Goal: Check status: Check status

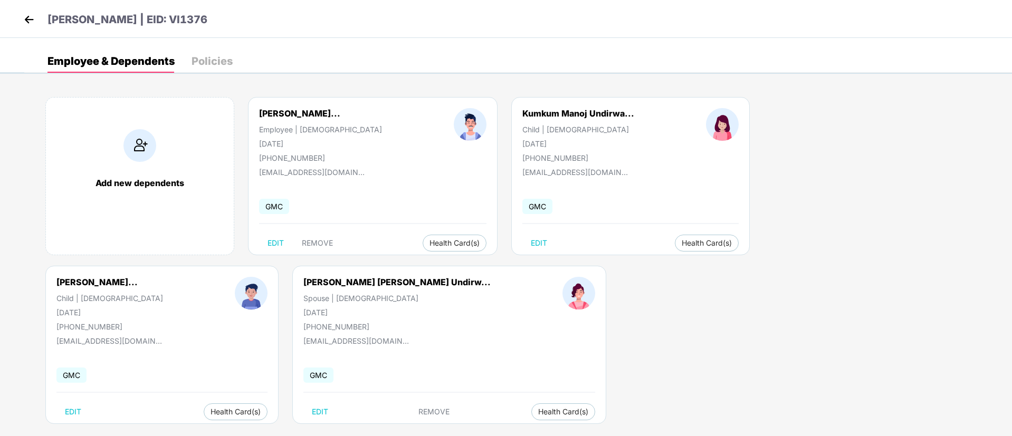
click at [38, 17] on header "[PERSON_NAME] | EID: VI1376" at bounding box center [114, 21] width 186 height 19
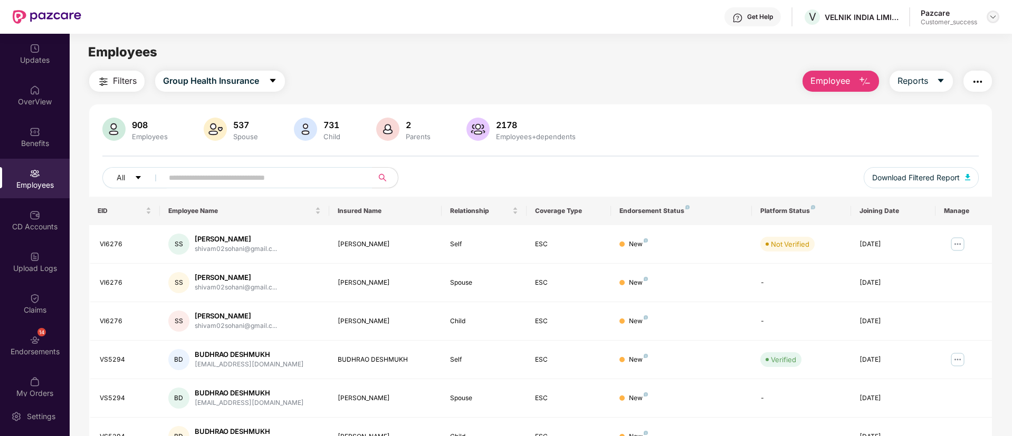
click at [996, 16] on img at bounding box center [993, 17] width 8 height 8
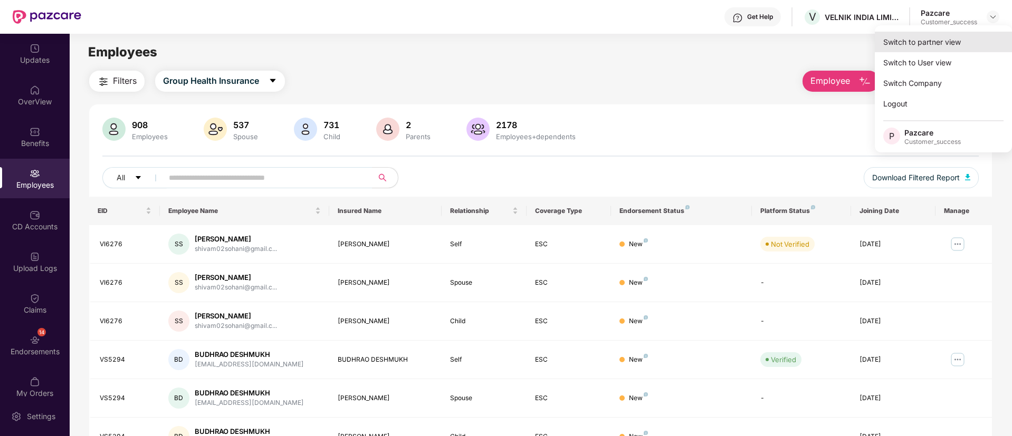
click at [931, 39] on div "Switch to partner view" at bounding box center [943, 42] width 137 height 21
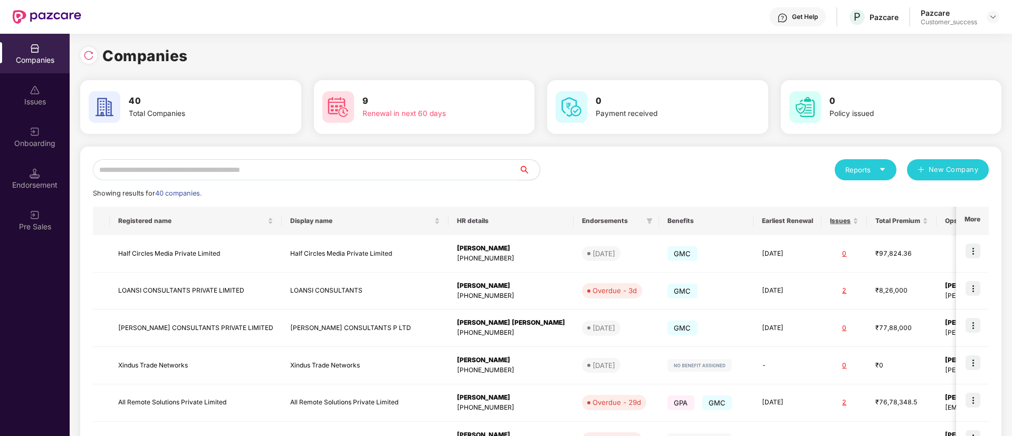
click at [361, 173] on input "text" at bounding box center [306, 169] width 426 height 21
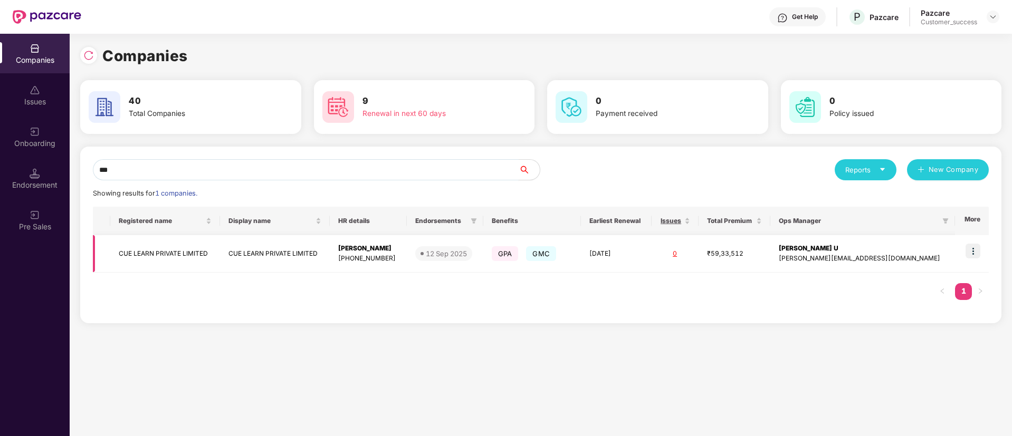
type input "***"
click at [976, 251] on img at bounding box center [973, 251] width 15 height 15
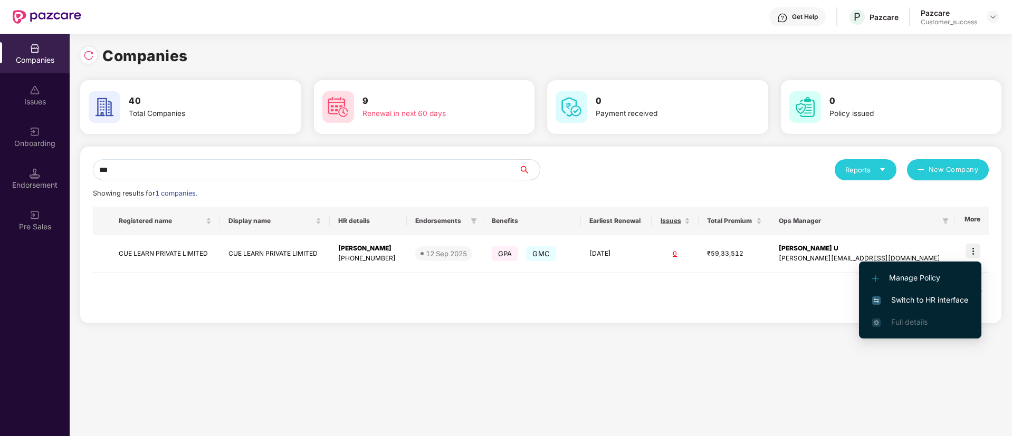
click at [923, 292] on li "Switch to HR interface" at bounding box center [920, 300] width 122 height 22
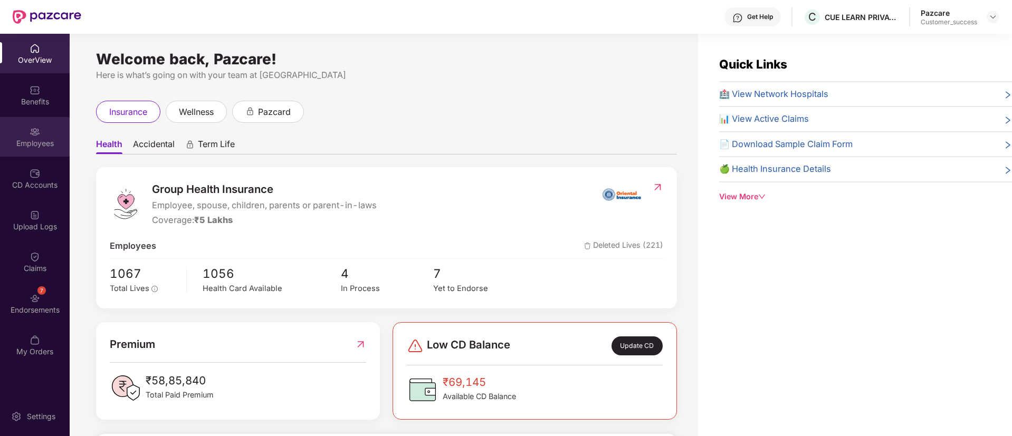
click at [28, 128] on div "Employees" at bounding box center [35, 137] width 70 height 40
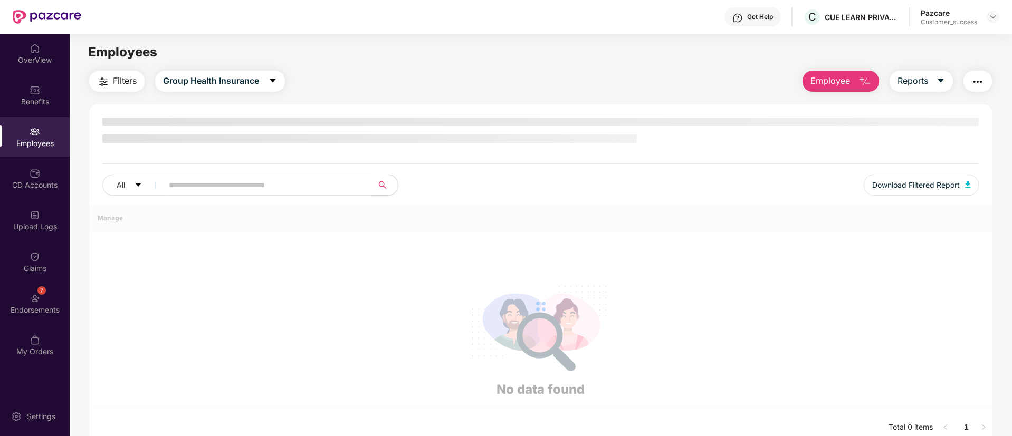
click at [28, 128] on div "Employees" at bounding box center [35, 137] width 70 height 40
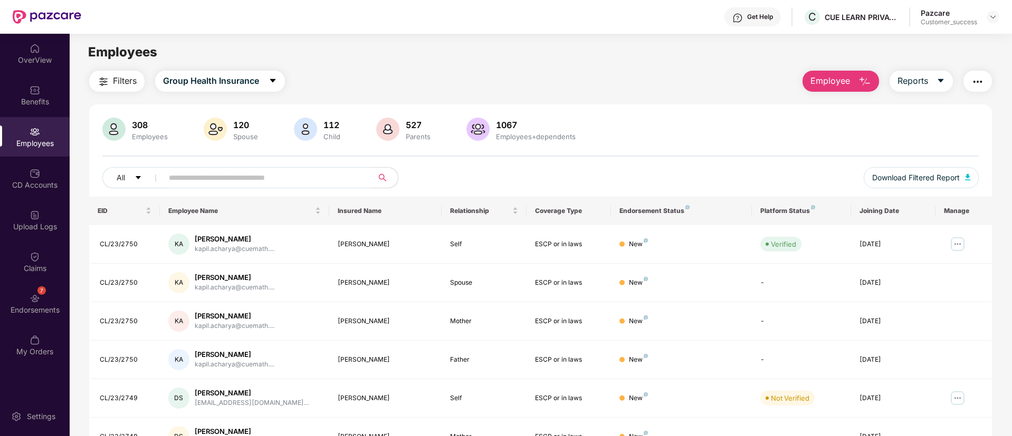
click at [320, 173] on input "text" at bounding box center [263, 178] width 189 height 16
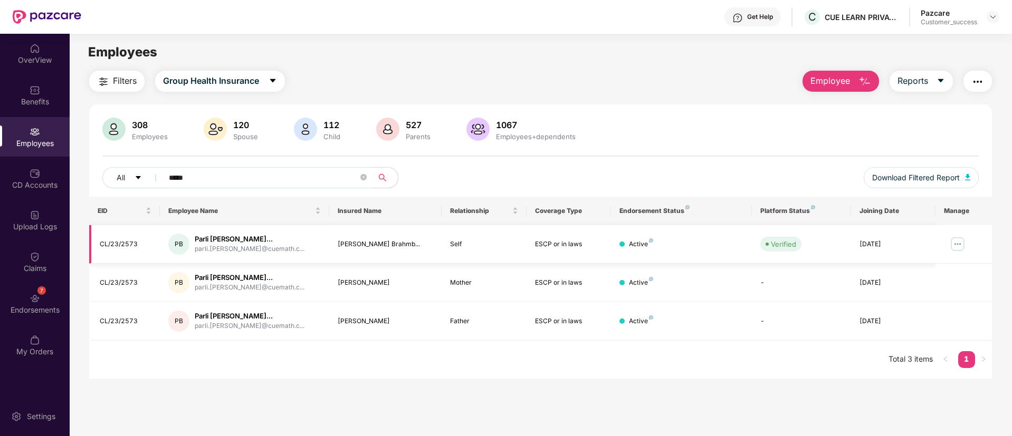
type input "*****"
click at [968, 244] on td at bounding box center [964, 244] width 56 height 39
click at [956, 242] on img at bounding box center [957, 244] width 17 height 17
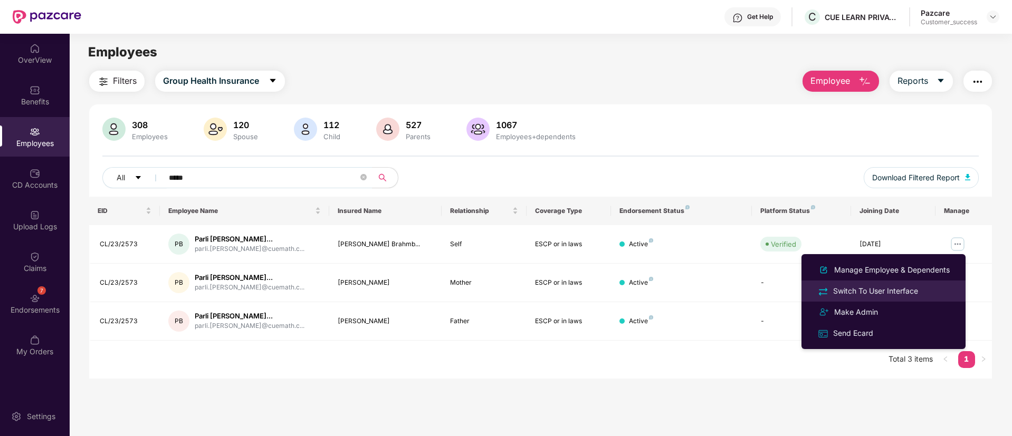
click at [895, 284] on li "Switch To User Interface" at bounding box center [883, 291] width 164 height 21
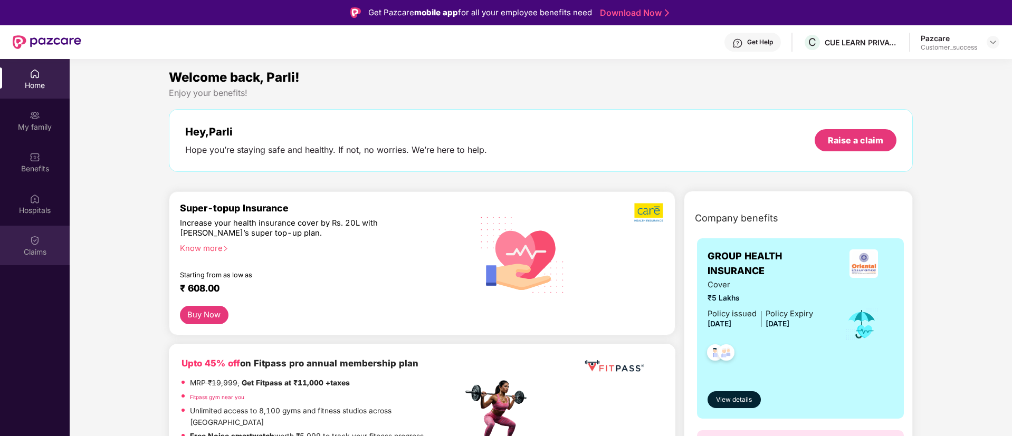
click at [41, 237] on div "Claims" at bounding box center [35, 246] width 70 height 40
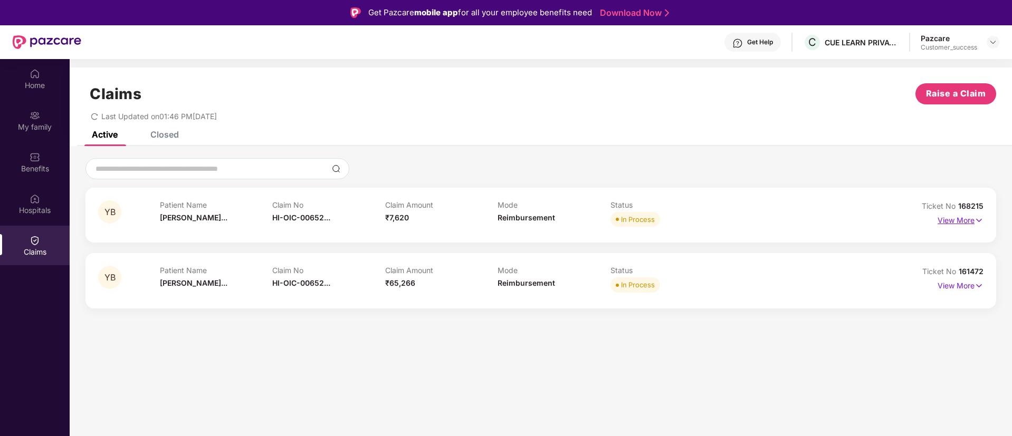
click at [977, 221] on img at bounding box center [979, 221] width 9 height 12
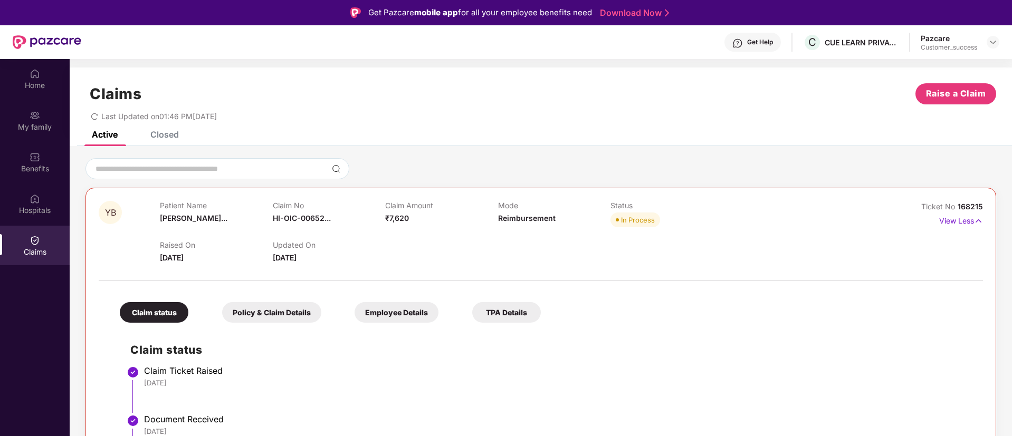
click at [36, 252] on div "Claims" at bounding box center [35, 252] width 70 height 11
click at [41, 247] on div "Claims" at bounding box center [35, 252] width 70 height 11
click at [978, 219] on img at bounding box center [978, 221] width 9 height 12
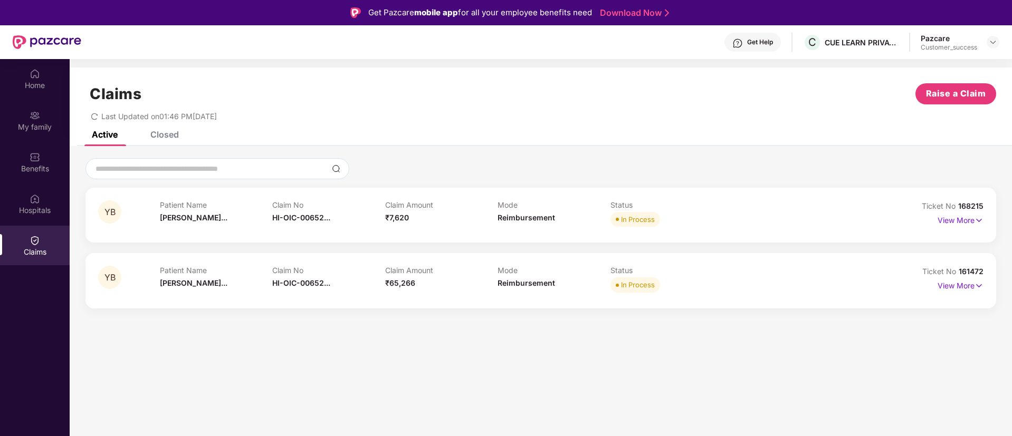
click at [968, 268] on span "161472" at bounding box center [971, 271] width 25 height 9
copy div "Ticket No 161472"
click at [968, 268] on span "161472" at bounding box center [971, 271] width 25 height 9
